Goal: Complete application form

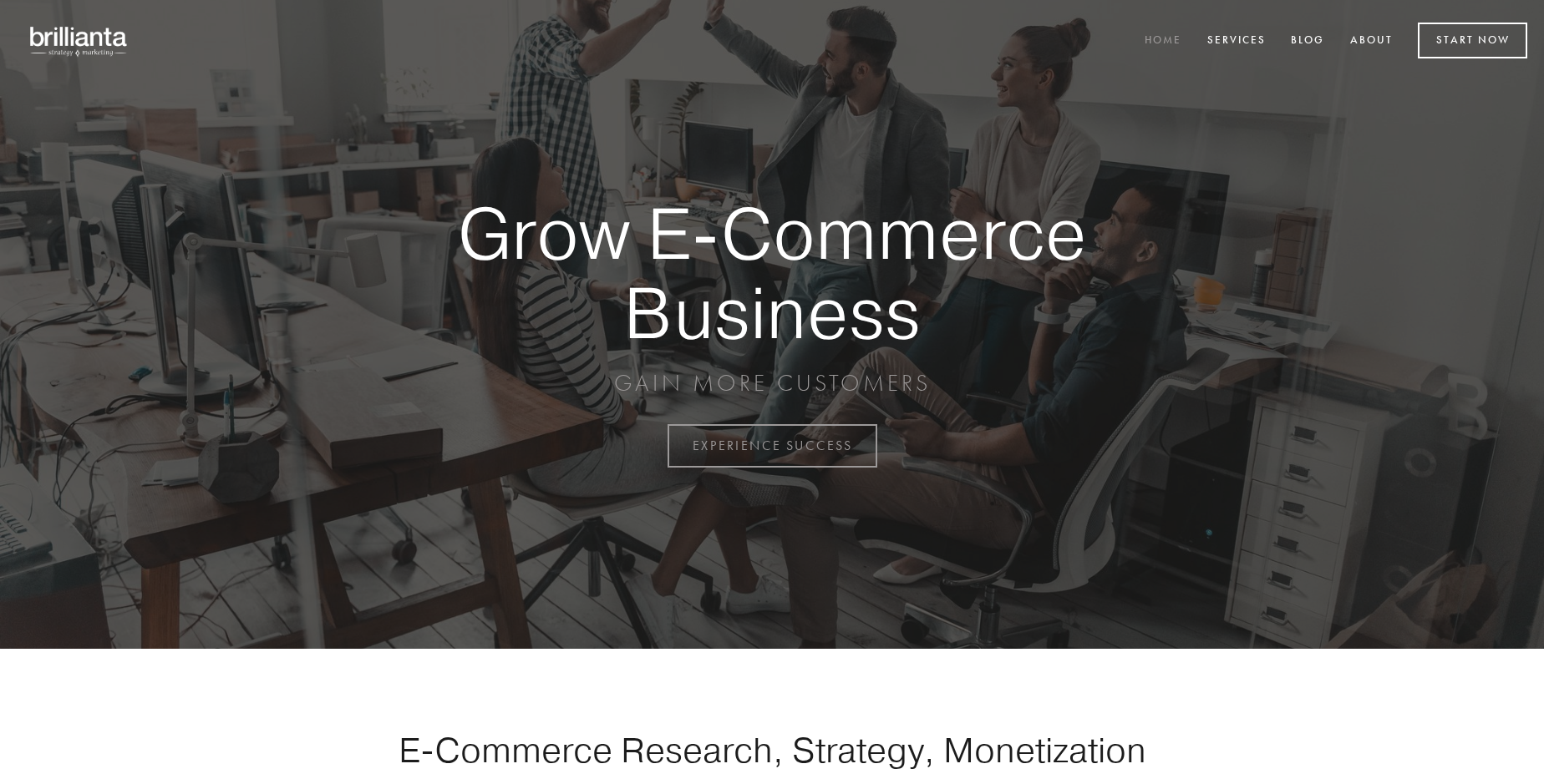
scroll to position [4376, 0]
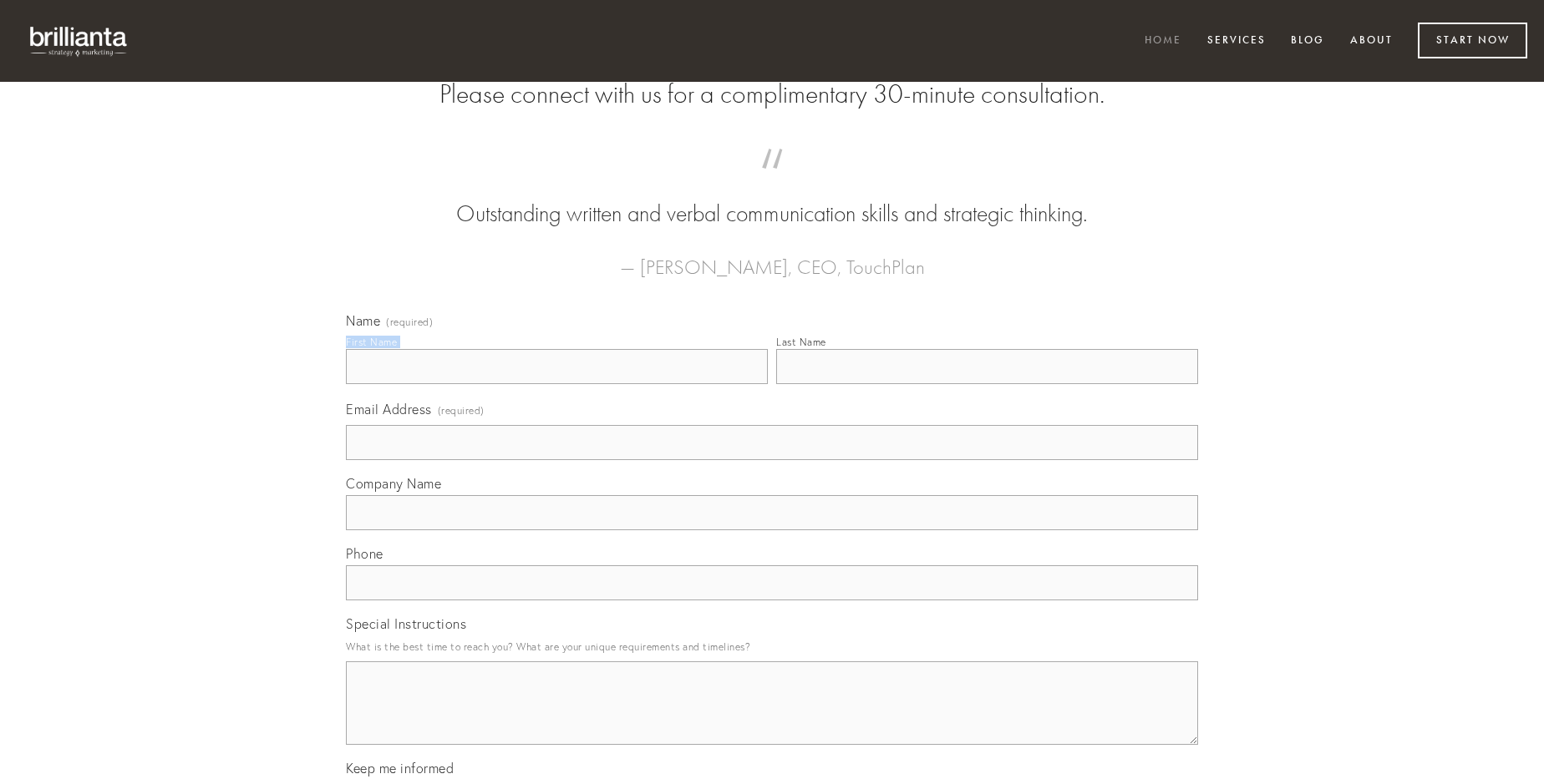
type input "[PERSON_NAME]"
click at [987, 384] on input "Last Name" at bounding box center [987, 366] width 422 height 35
type input "[PERSON_NAME]"
click at [772, 460] on input "Email Address (required)" at bounding box center [772, 442] width 852 height 35
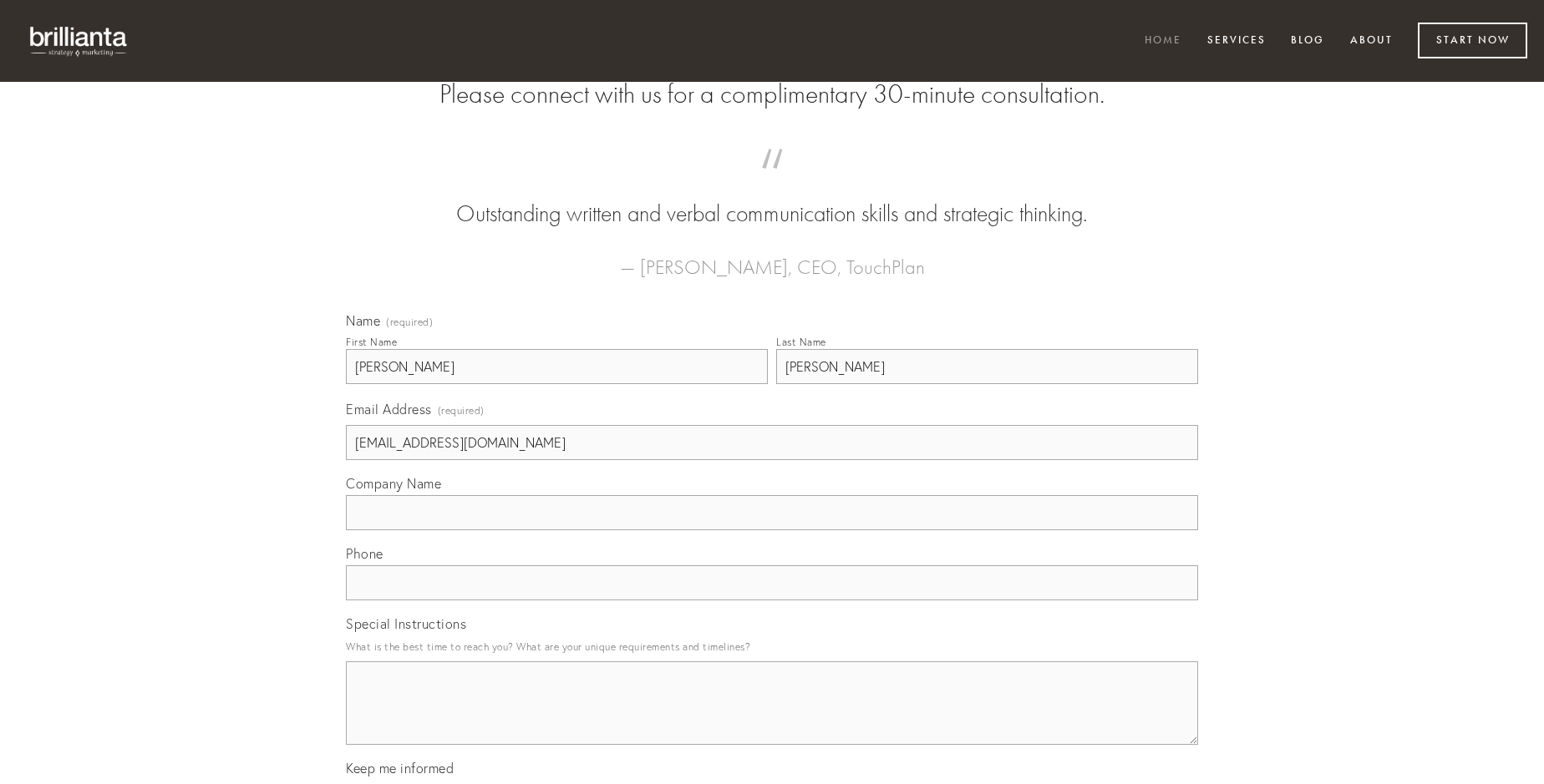
type input "[EMAIL_ADDRESS][DOMAIN_NAME]"
click at [772, 530] on input "Company Name" at bounding box center [772, 513] width 852 height 35
type input "vulgaris"
click at [772, 600] on input "text" at bounding box center [772, 583] width 852 height 35
click at [772, 718] on textarea "Special Instructions" at bounding box center [772, 703] width 852 height 83
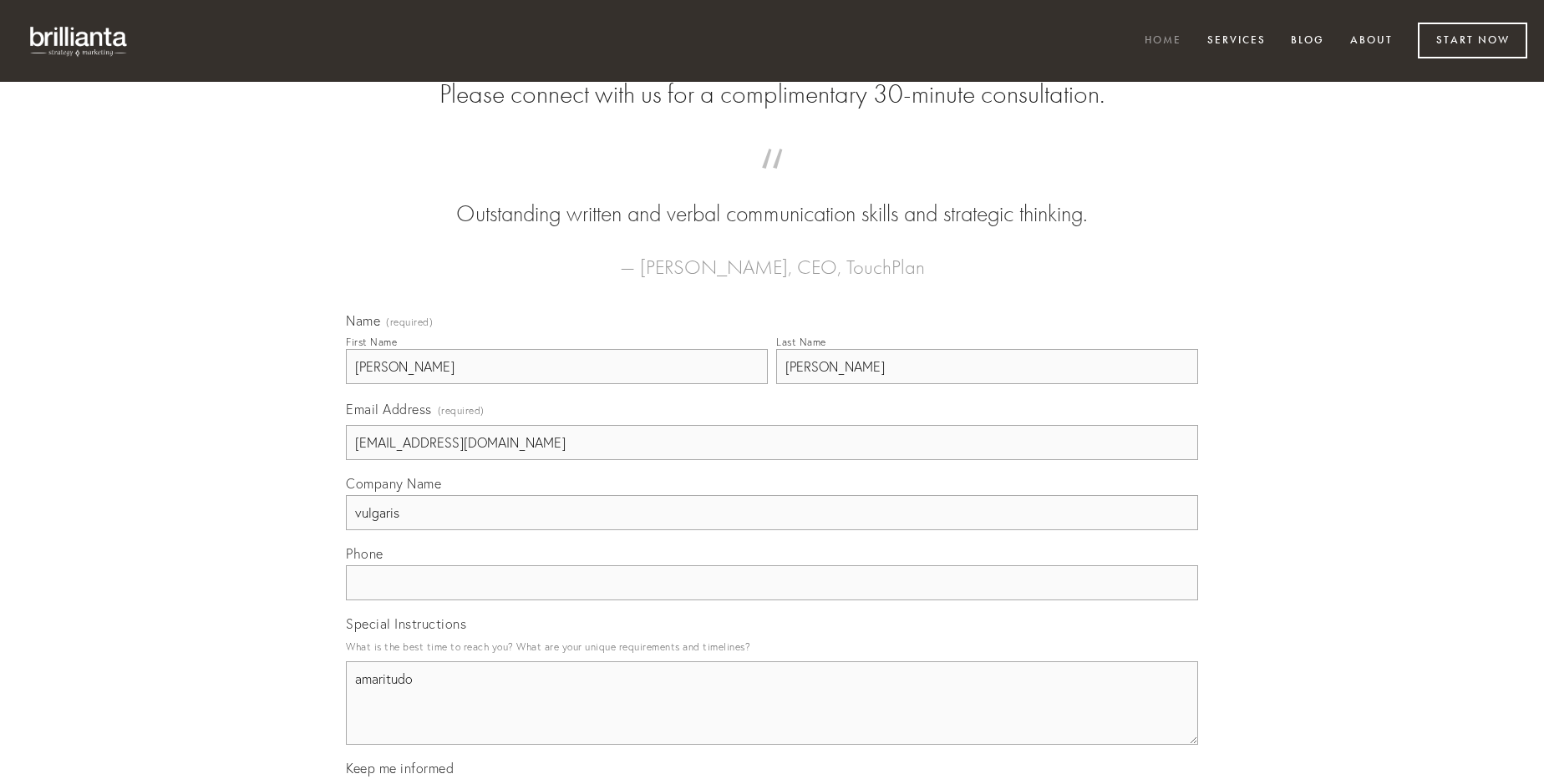
type textarea "amaritudo"
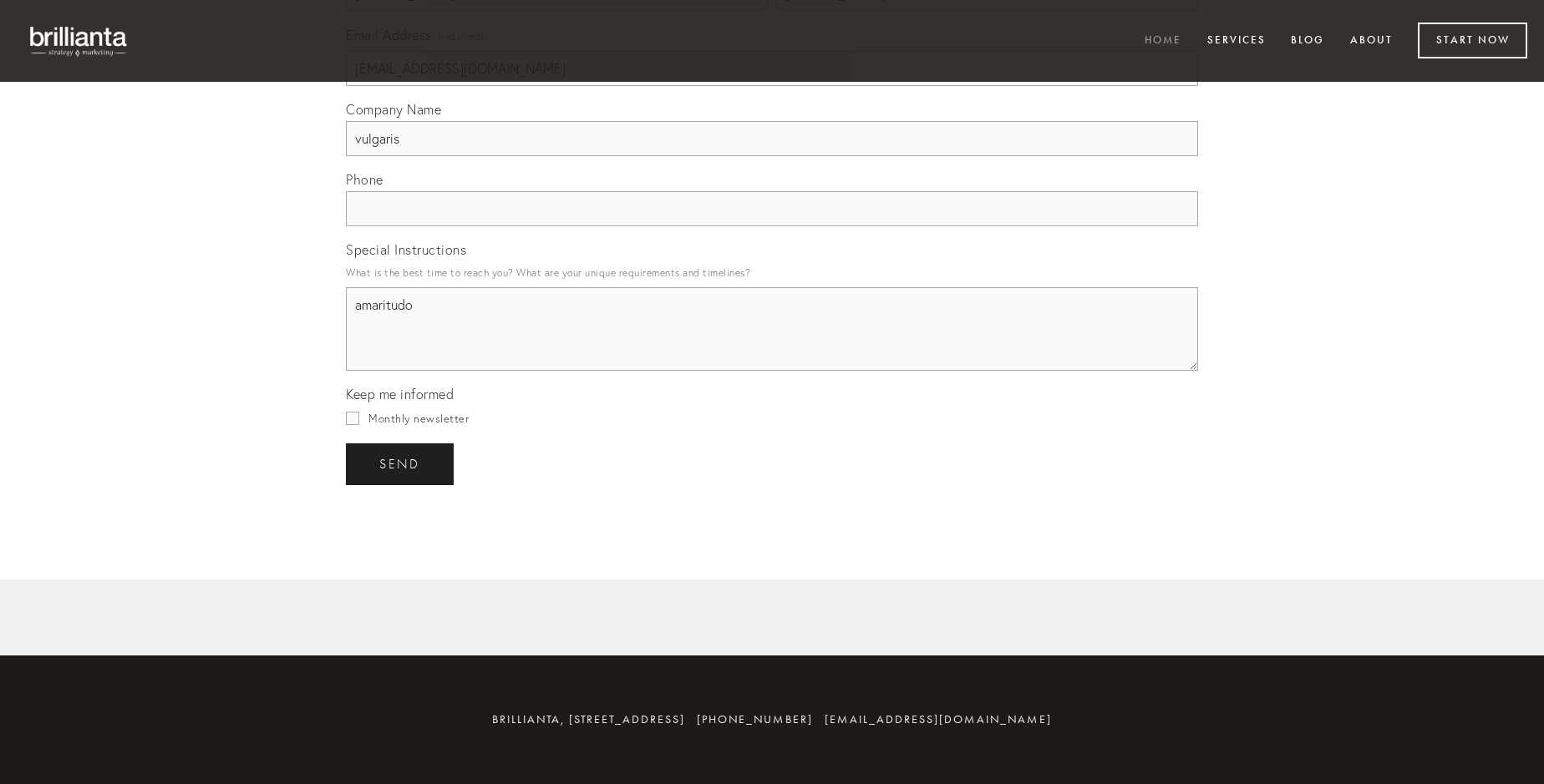
click at [401, 463] on span "send" at bounding box center [399, 464] width 41 height 15
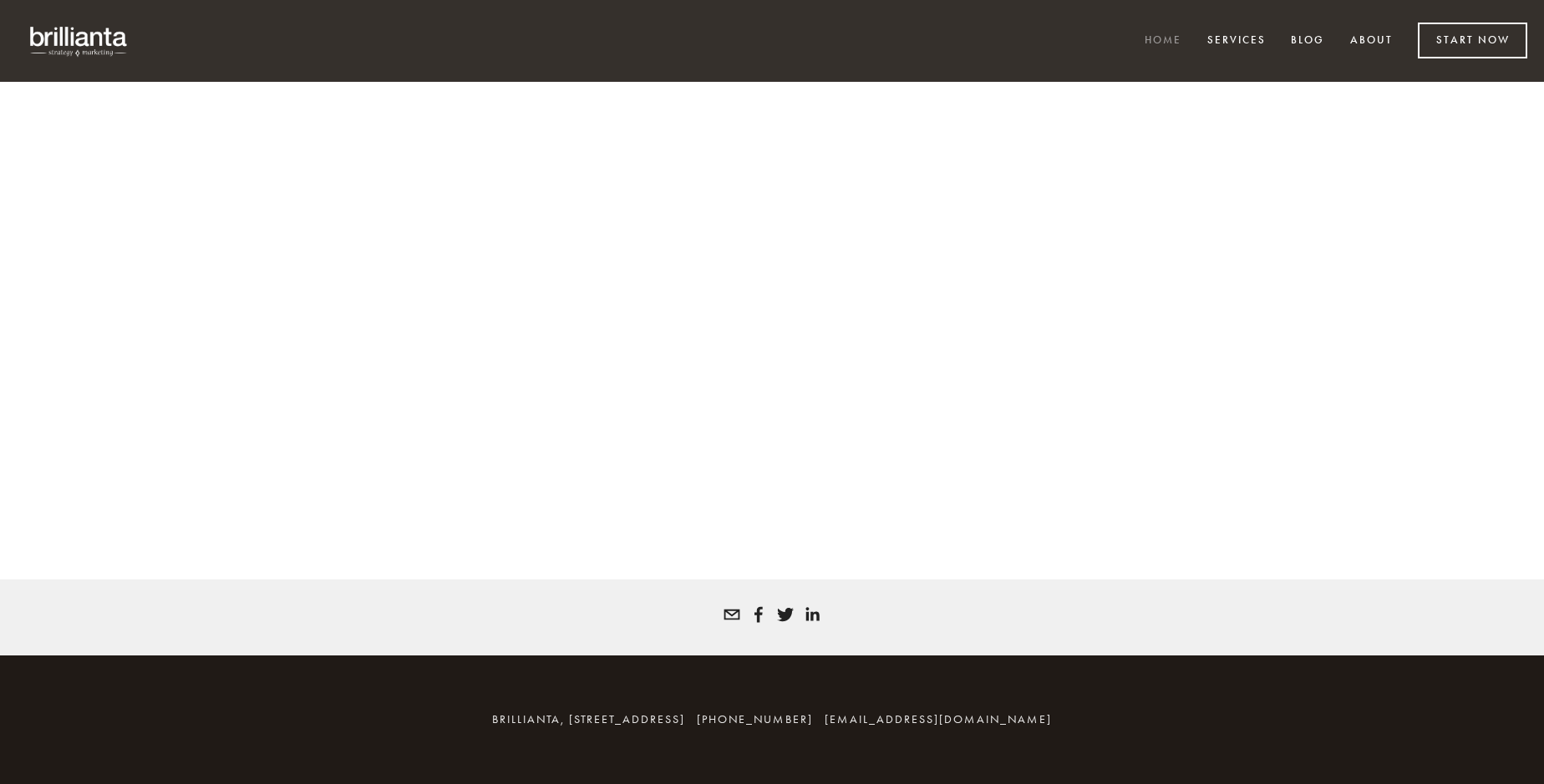
scroll to position [4354, 0]
